Goal: Information Seeking & Learning: Learn about a topic

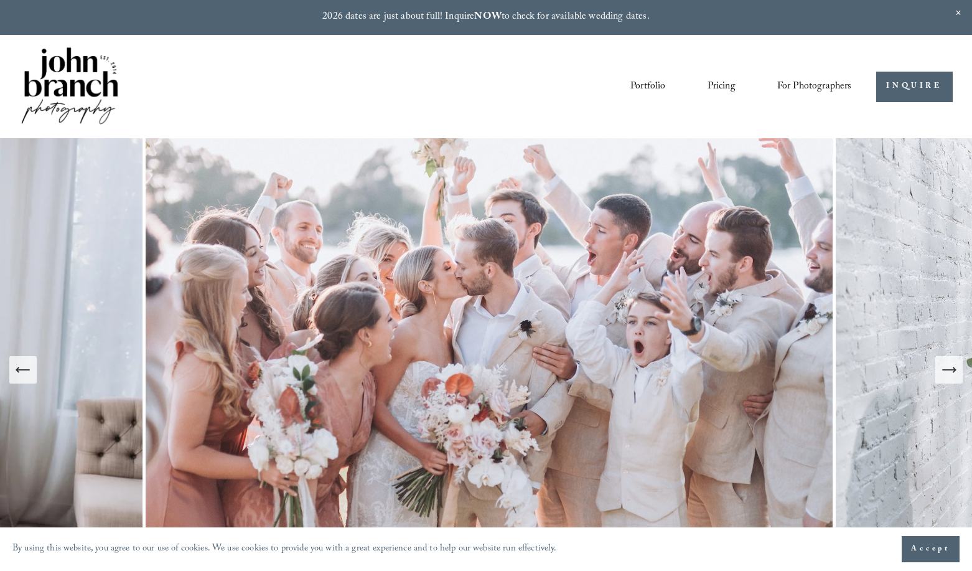
click at [953, 375] on icon "Next Slide" at bounding box center [948, 369] width 17 height 17
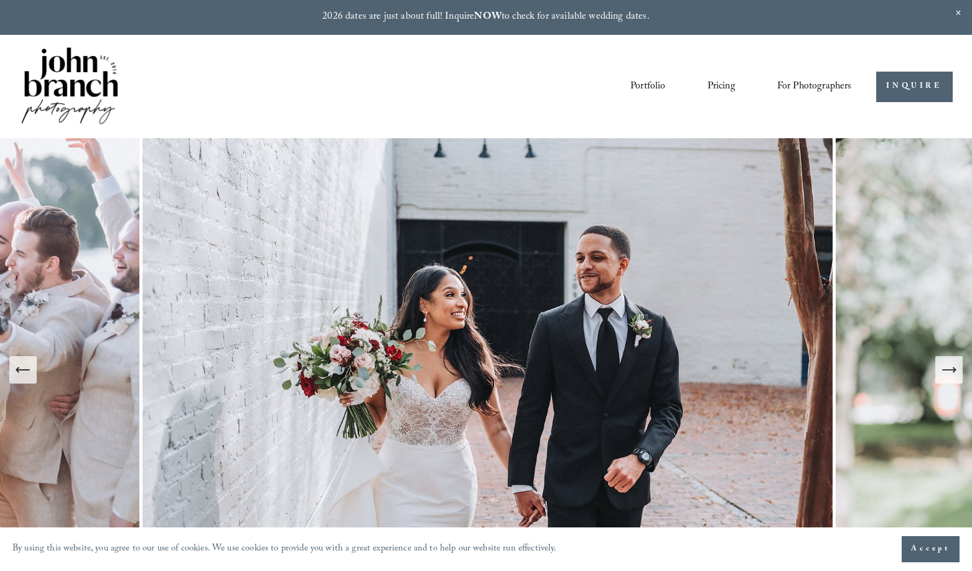
click at [953, 375] on icon "Next Slide" at bounding box center [948, 369] width 17 height 17
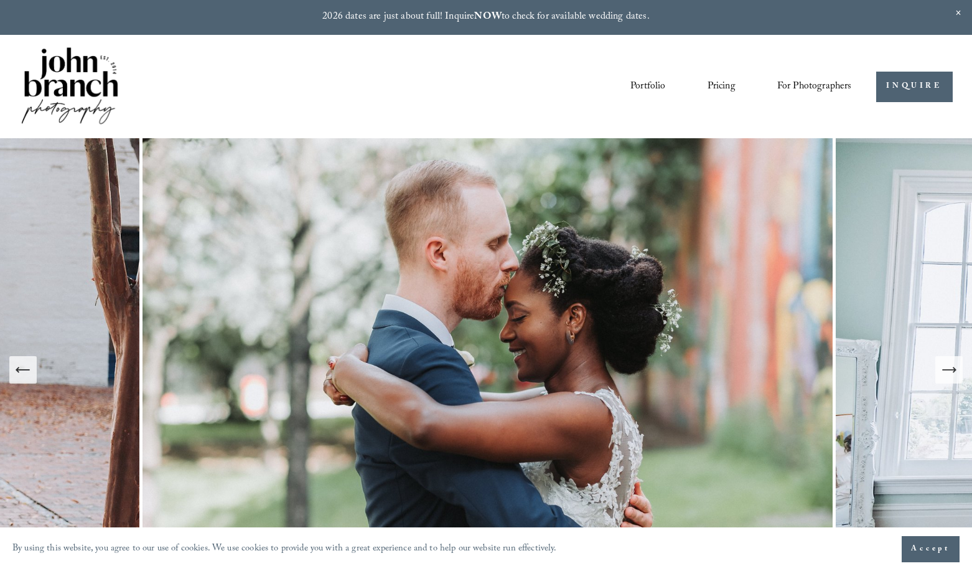
click at [953, 375] on icon "Next Slide" at bounding box center [948, 369] width 17 height 17
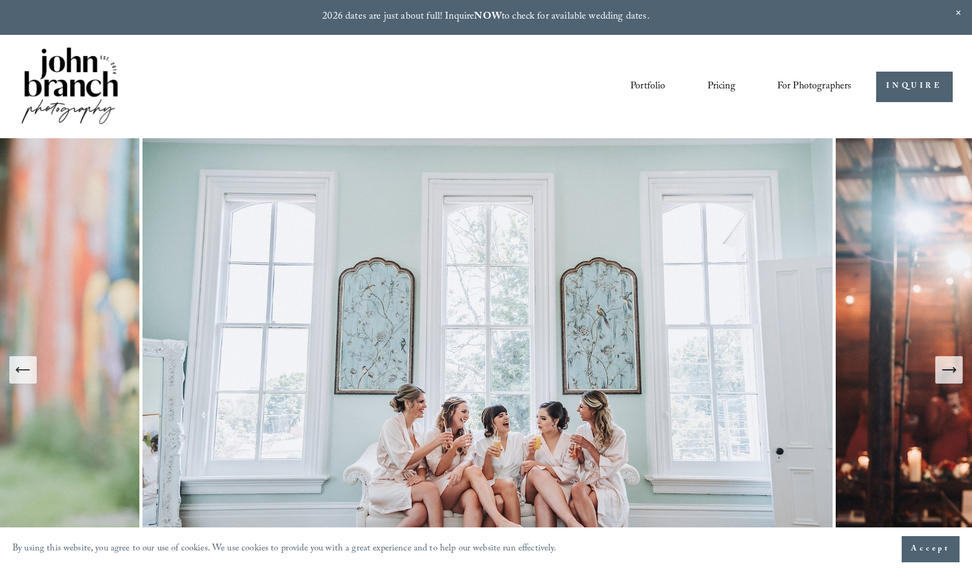
click at [953, 375] on icon "Next Slide" at bounding box center [948, 369] width 17 height 17
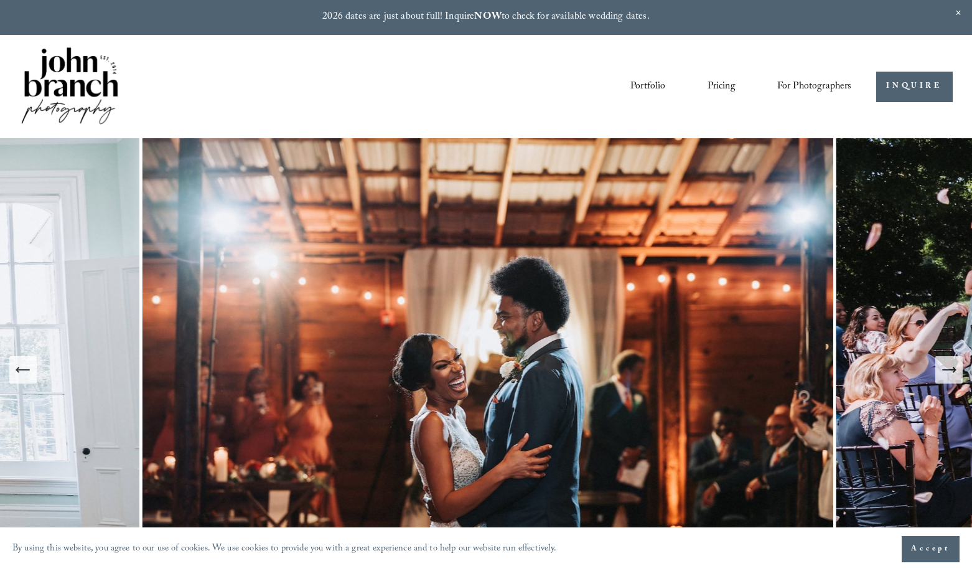
click at [953, 375] on icon "Next Slide" at bounding box center [948, 369] width 17 height 17
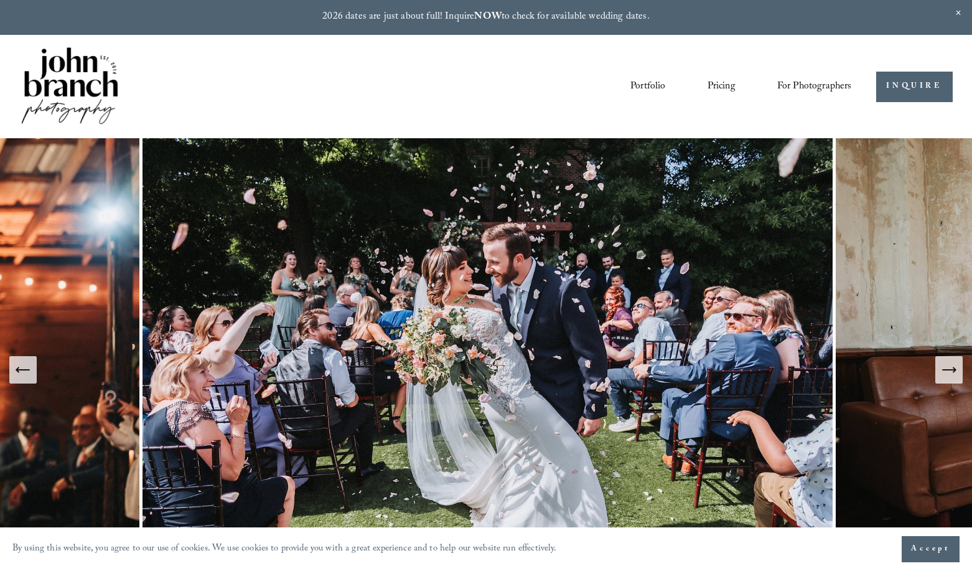
click at [953, 375] on icon "Next Slide" at bounding box center [948, 369] width 17 height 17
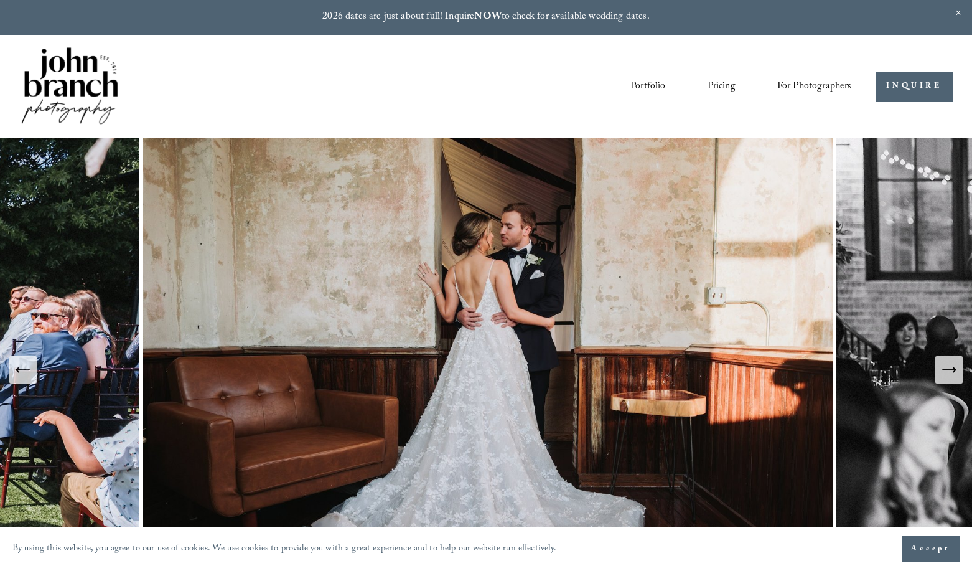
click at [953, 375] on icon "Next Slide" at bounding box center [948, 369] width 17 height 17
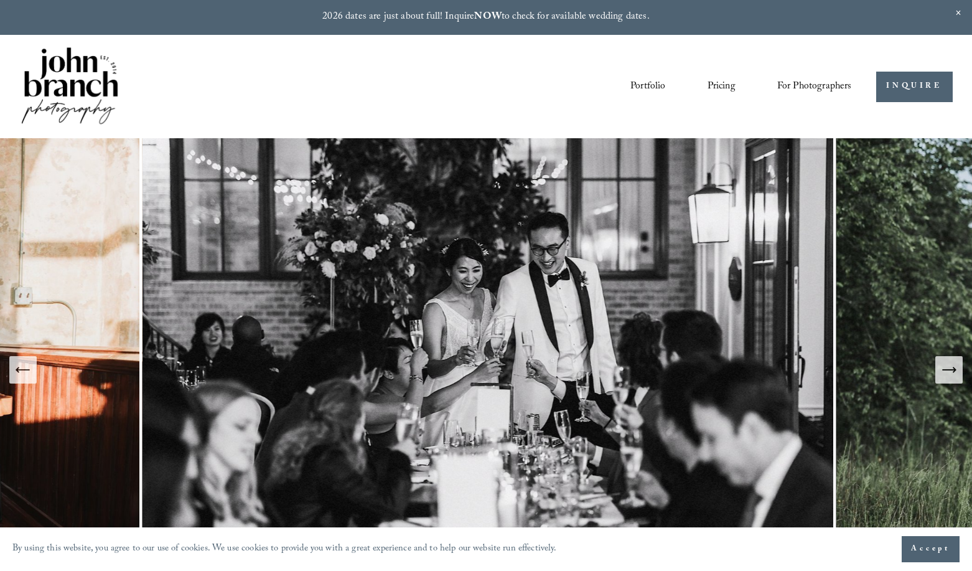
click at [953, 375] on icon "Next Slide" at bounding box center [948, 369] width 17 height 17
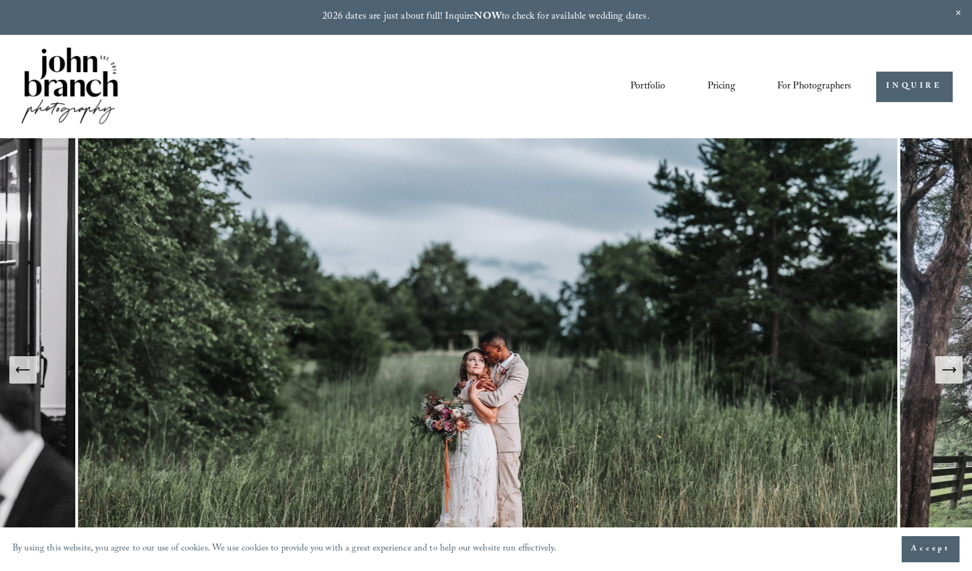
click at [953, 375] on icon "Next Slide" at bounding box center [948, 369] width 17 height 17
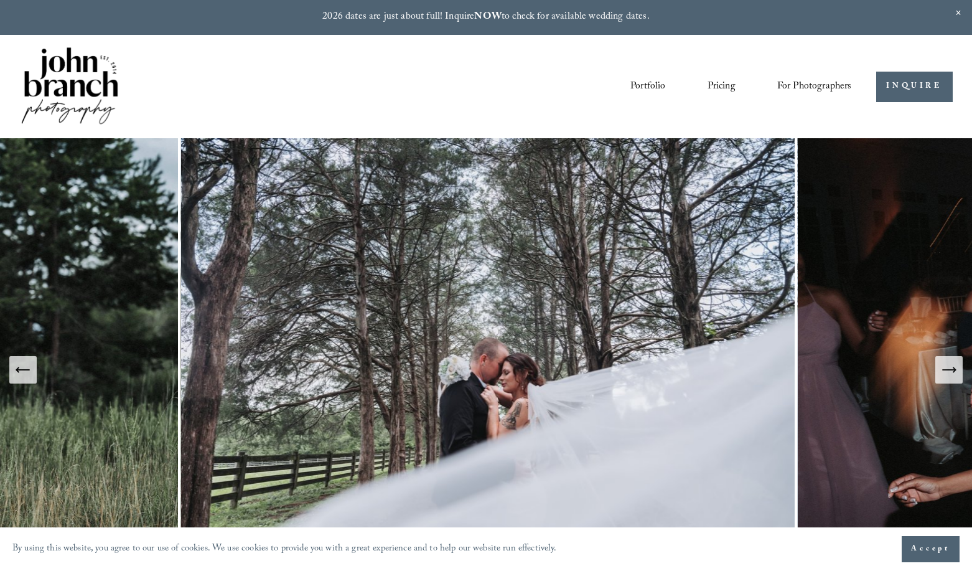
click at [953, 375] on icon "Next Slide" at bounding box center [948, 369] width 17 height 17
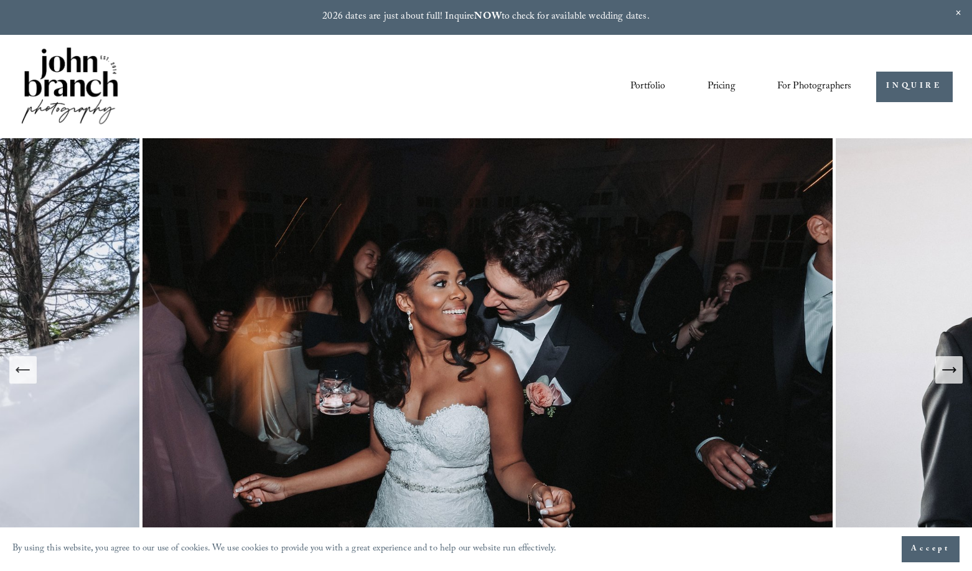
click at [953, 375] on icon "Next Slide" at bounding box center [948, 369] width 17 height 17
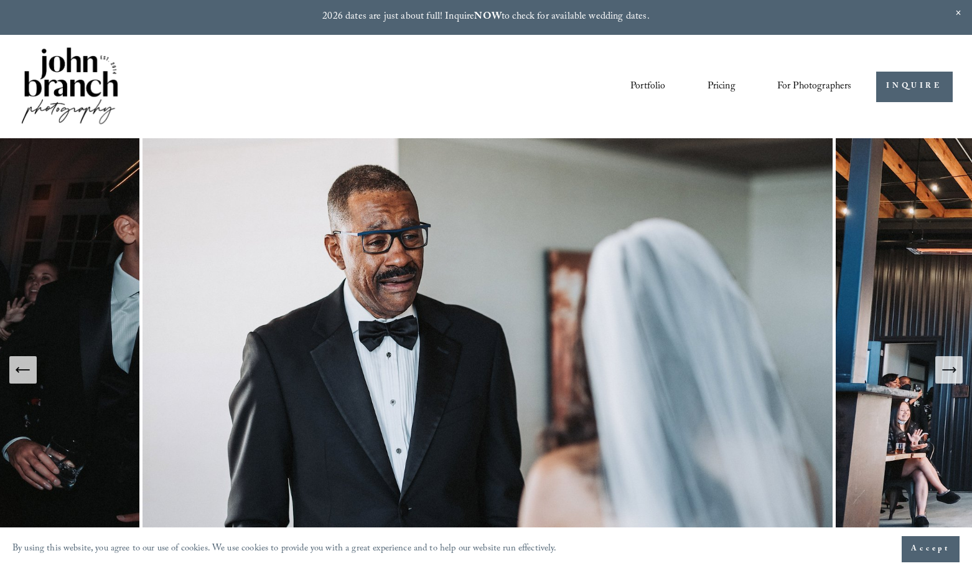
click at [953, 375] on icon "Next Slide" at bounding box center [948, 369] width 17 height 17
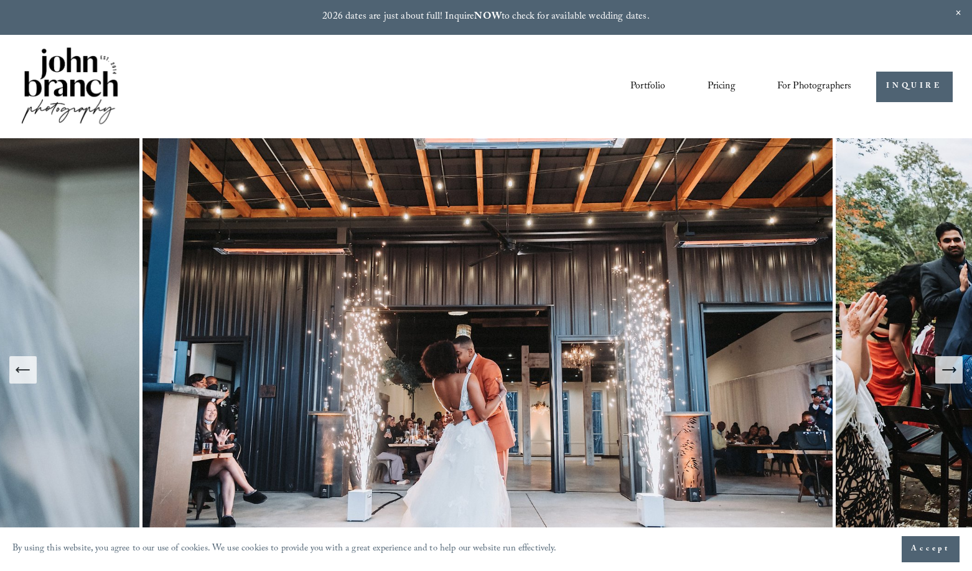
click at [953, 375] on icon "Next Slide" at bounding box center [948, 369] width 17 height 17
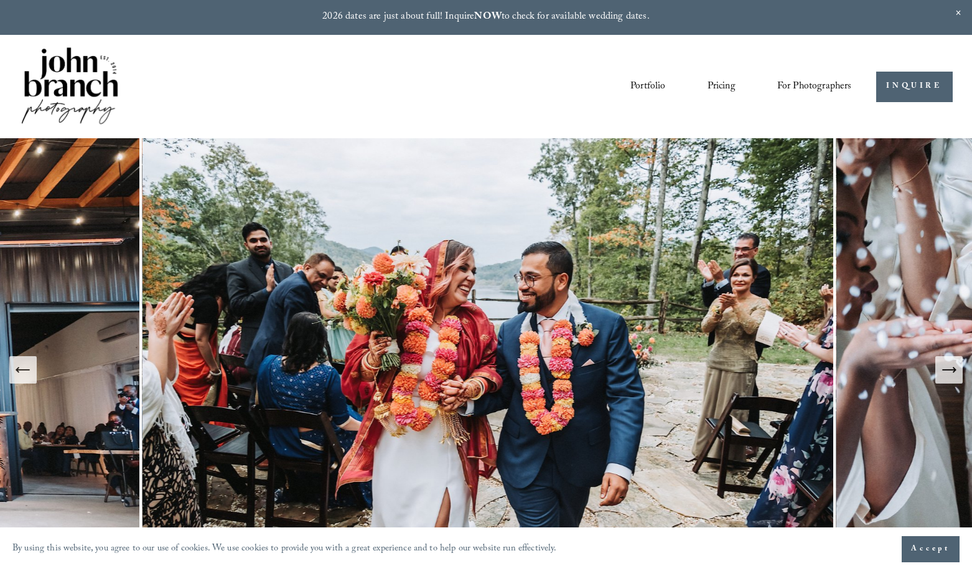
click at [953, 375] on icon "Next Slide" at bounding box center [948, 369] width 17 height 17
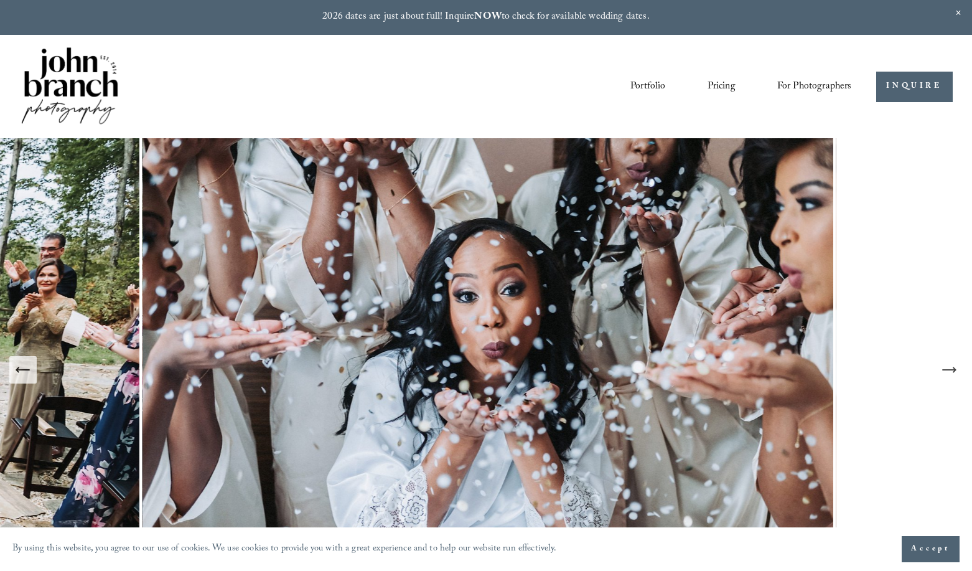
click at [953, 375] on icon "Next Slide" at bounding box center [948, 369] width 17 height 17
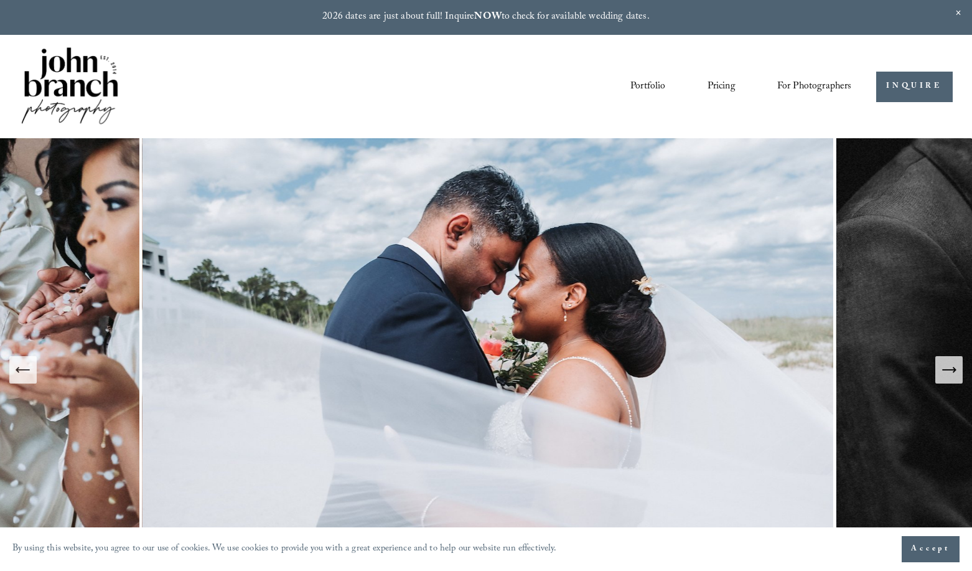
click at [953, 375] on icon "Next Slide" at bounding box center [948, 369] width 17 height 17
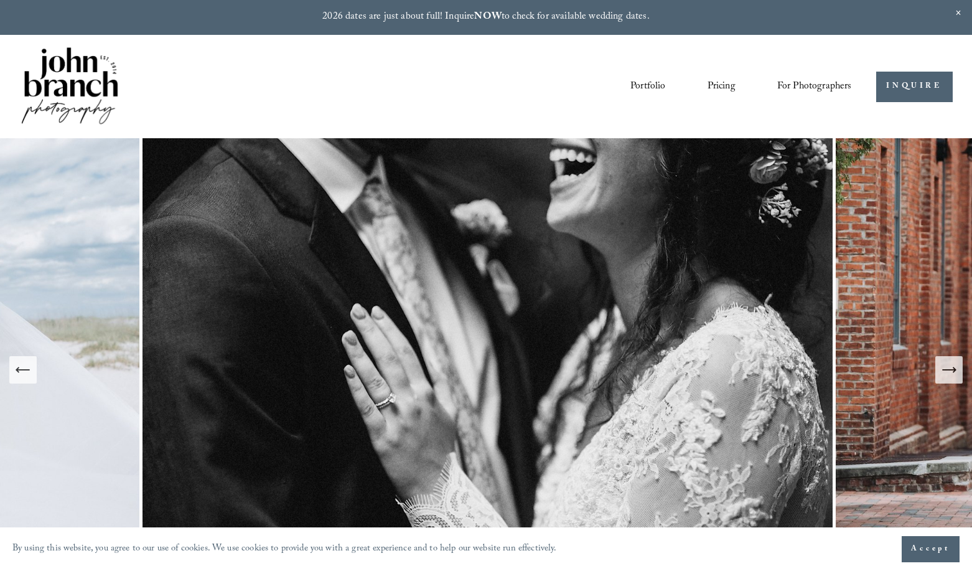
click at [953, 375] on icon "Next Slide" at bounding box center [948, 369] width 17 height 17
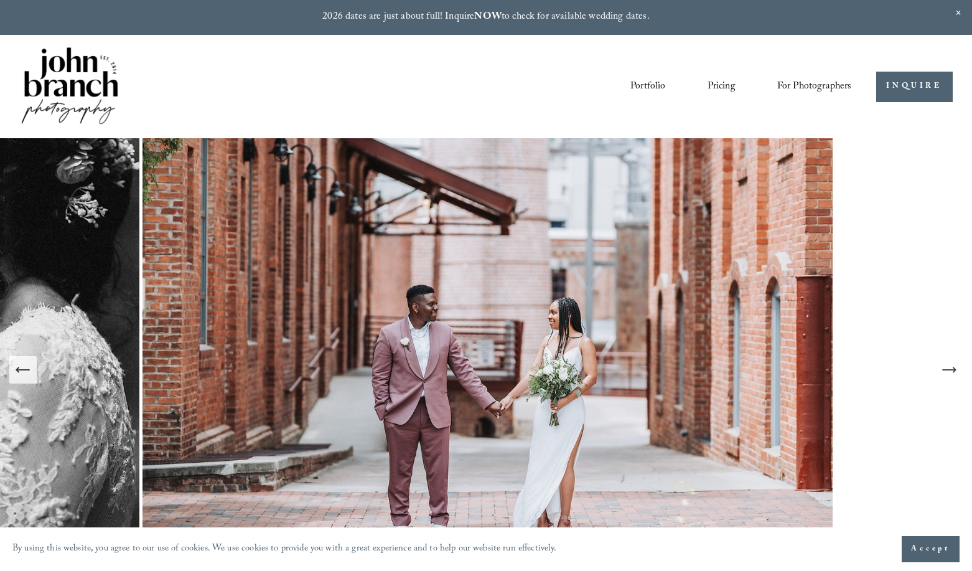
click at [953, 375] on icon "Next Slide" at bounding box center [948, 369] width 17 height 17
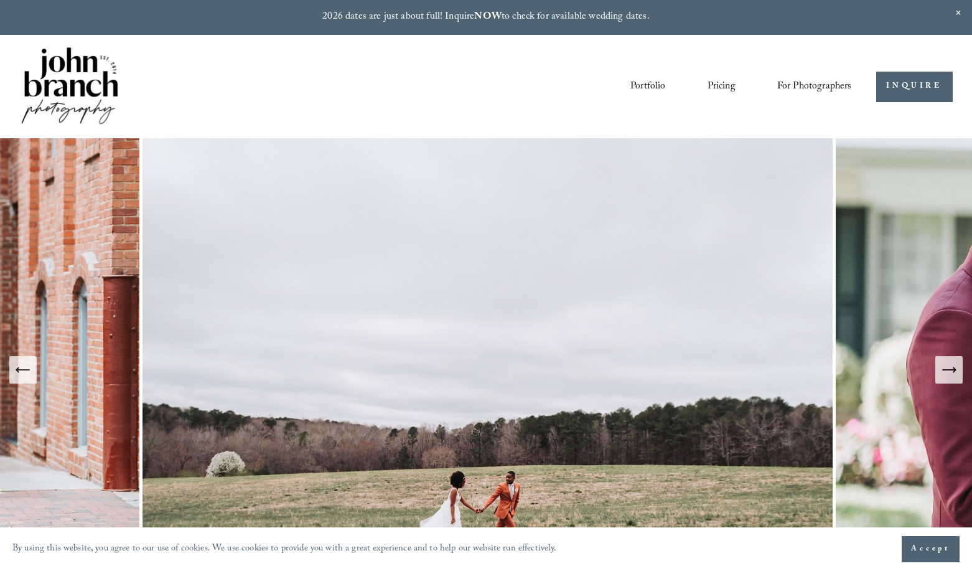
click at [952, 375] on icon "Next Slide" at bounding box center [948, 369] width 17 height 17
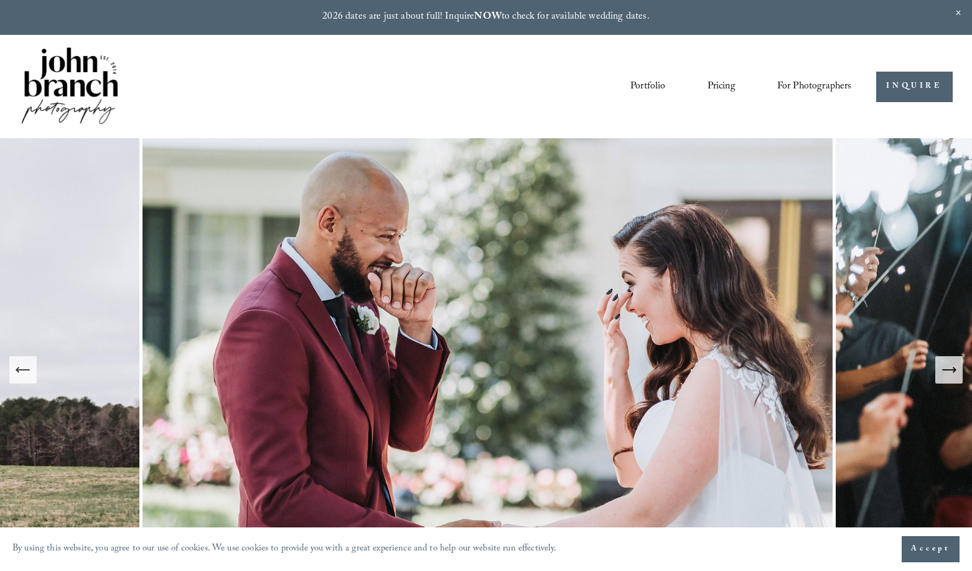
click at [952, 375] on icon "Next Slide" at bounding box center [948, 369] width 17 height 17
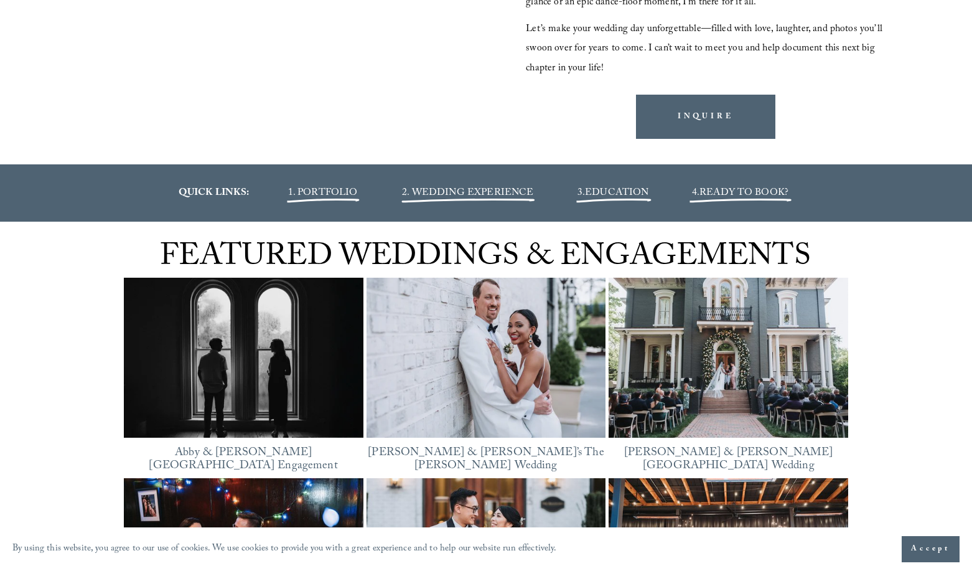
scroll to position [1625, 0]
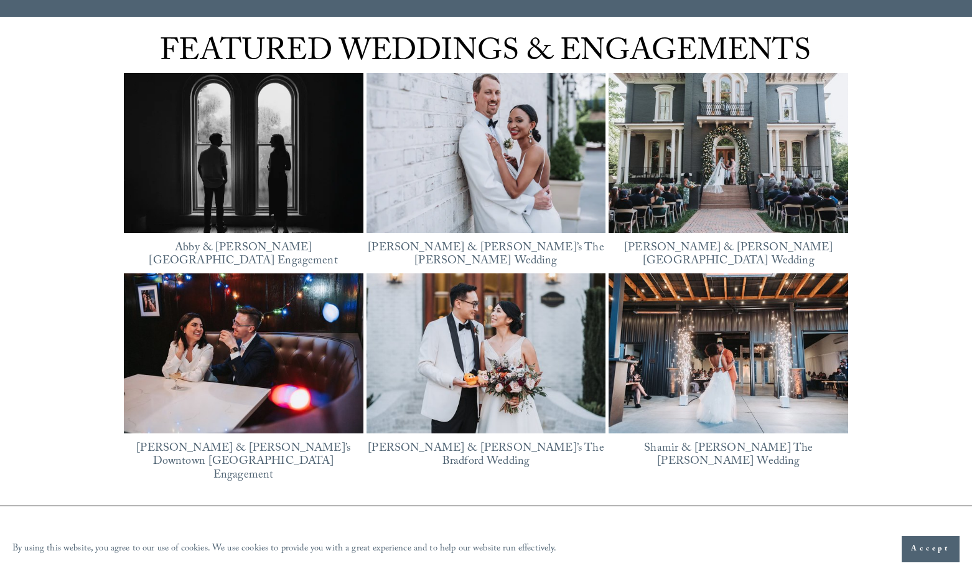
click at [320, 310] on img at bounding box center [243, 353] width 240 height 160
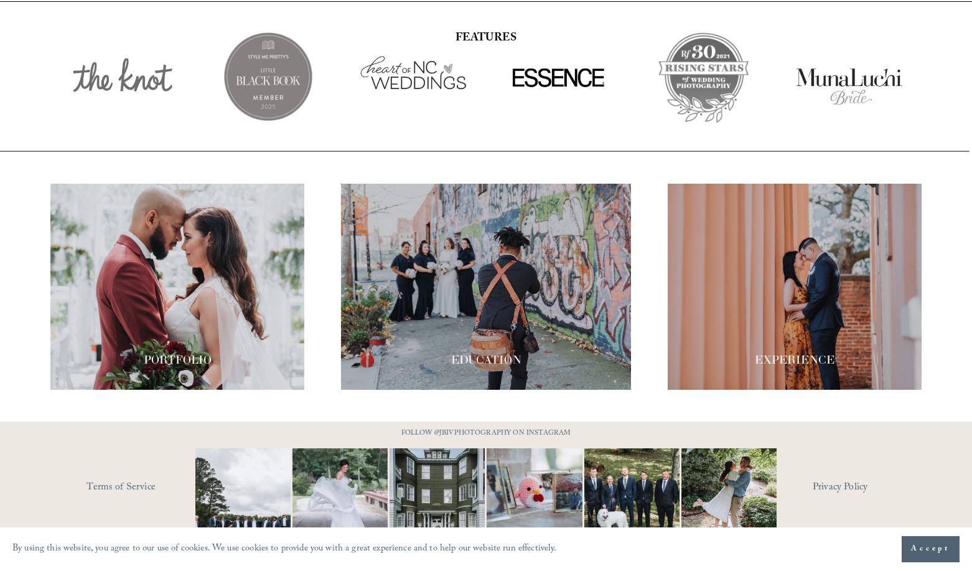
scroll to position [2128, 0]
click at [200, 282] on div at bounding box center [177, 287] width 254 height 206
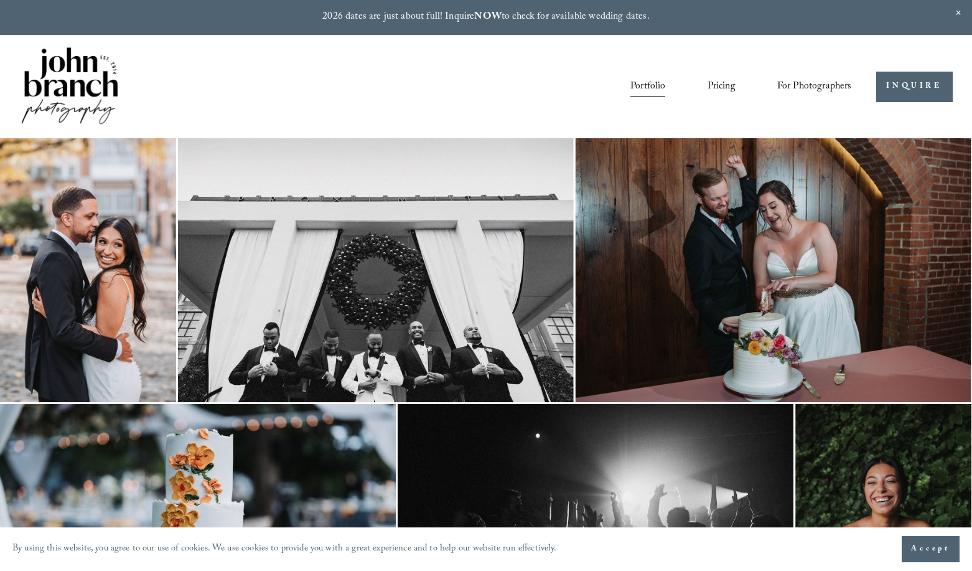
drag, startPoint x: 716, startPoint y: 83, endPoint x: 709, endPoint y: 88, distance: 8.5
click at [716, 83] on div at bounding box center [486, 285] width 972 height 571
click at [708, 85] on link "Pricing" at bounding box center [722, 86] width 28 height 21
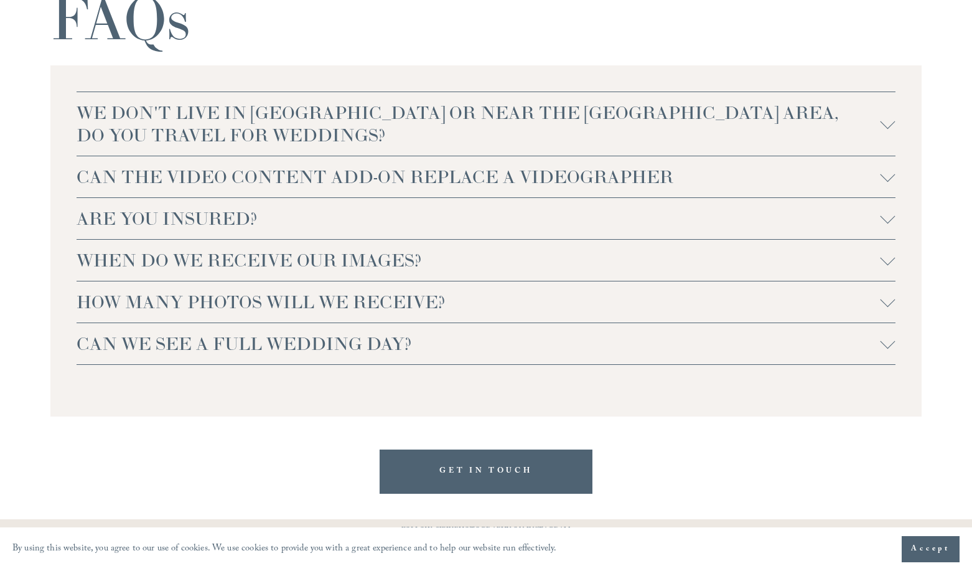
scroll to position [2743, 0]
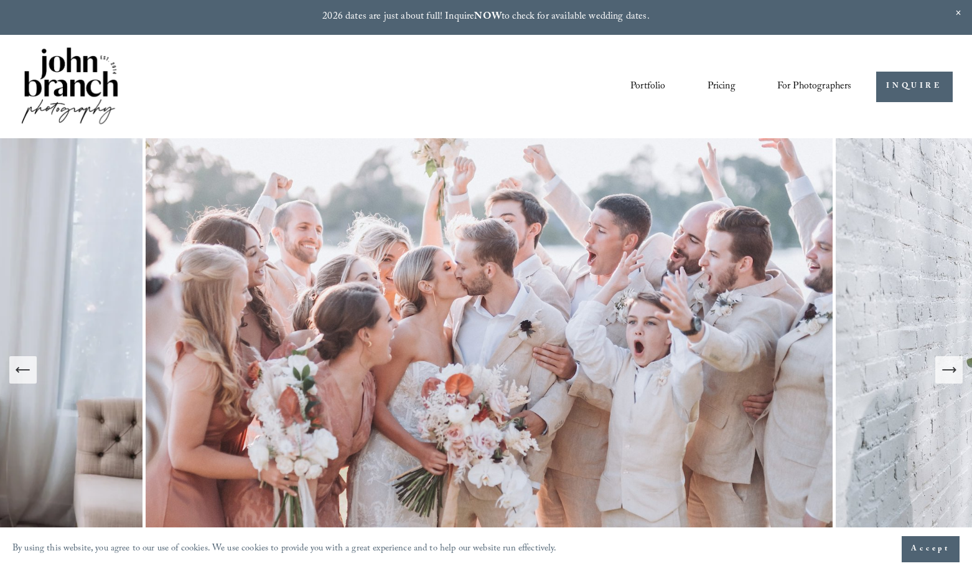
scroll to position [2128, 0]
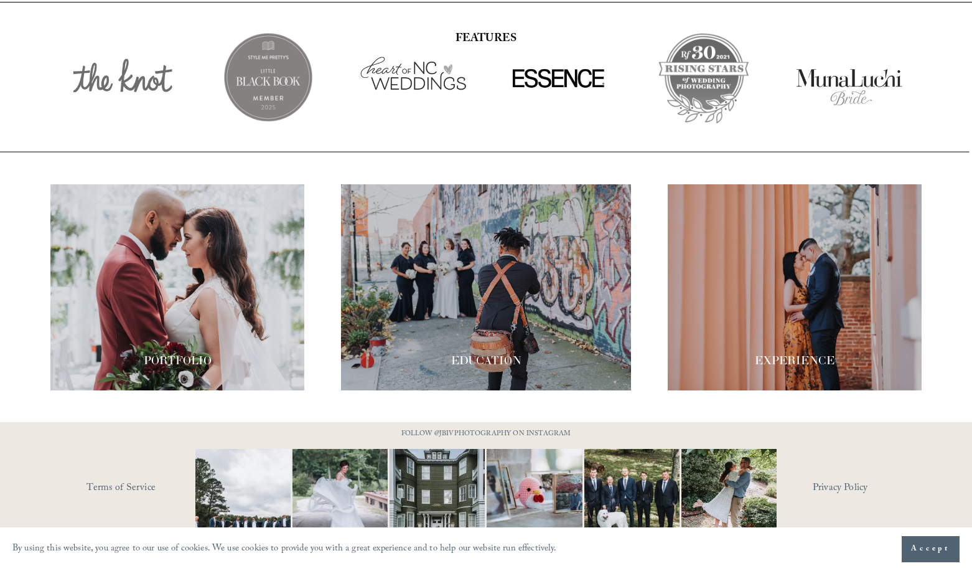
click at [778, 197] on div at bounding box center [795, 287] width 254 height 206
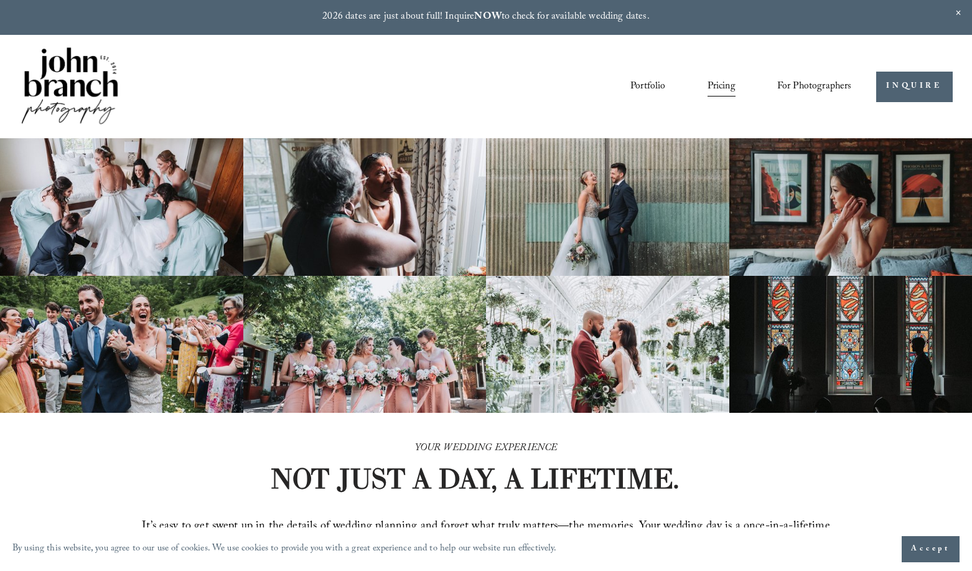
click at [35, 57] on img at bounding box center [69, 87] width 101 height 84
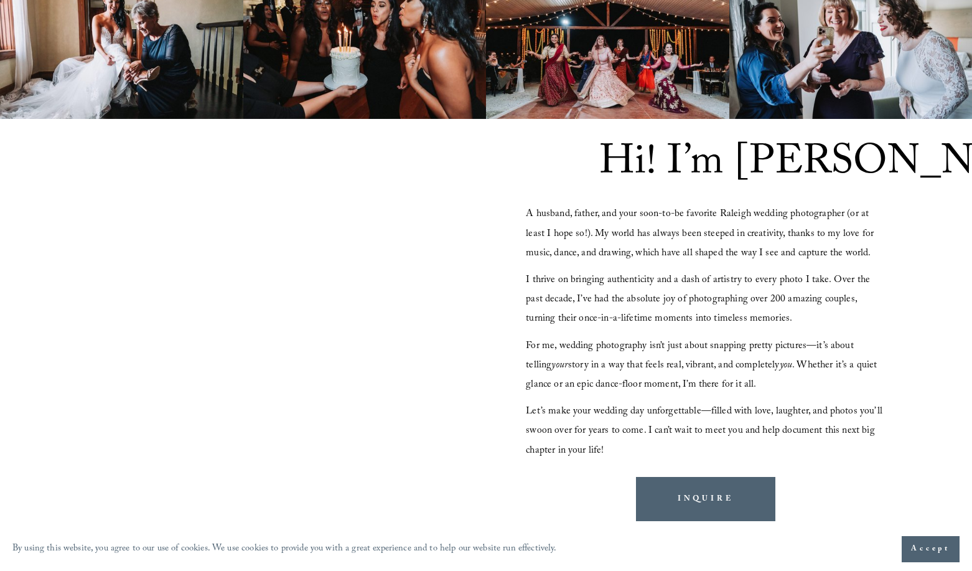
scroll to position [1046, 0]
